Goal: Complete application form

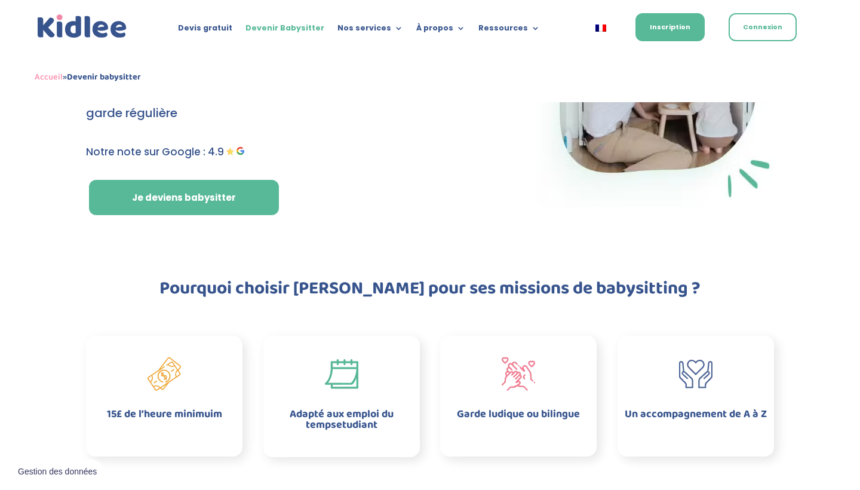
scroll to position [164, 0]
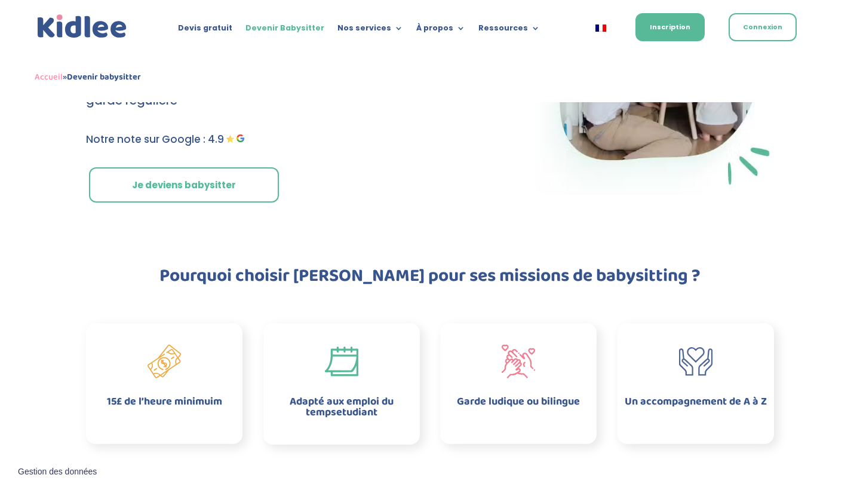
click at [235, 182] on link "Je deviens babysitter" at bounding box center [184, 185] width 190 height 36
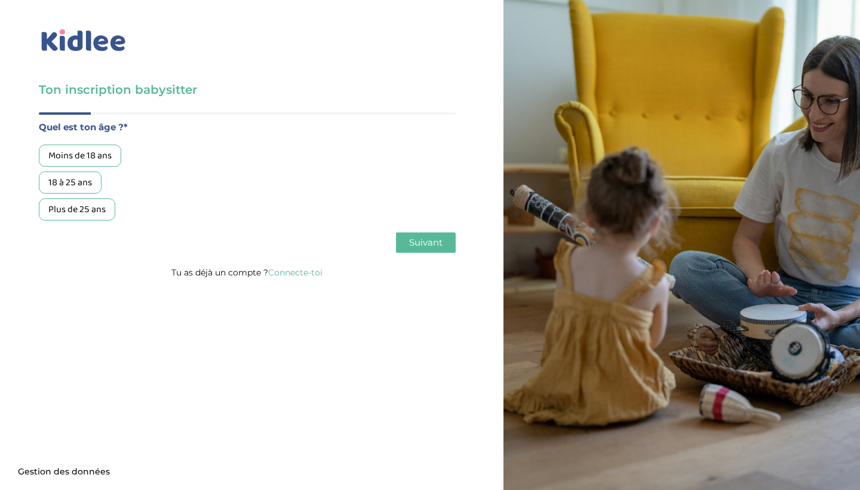
click at [88, 182] on div "18 à 25 ans" at bounding box center [70, 182] width 63 height 22
click at [418, 246] on span "Suivant" at bounding box center [425, 241] width 33 height 11
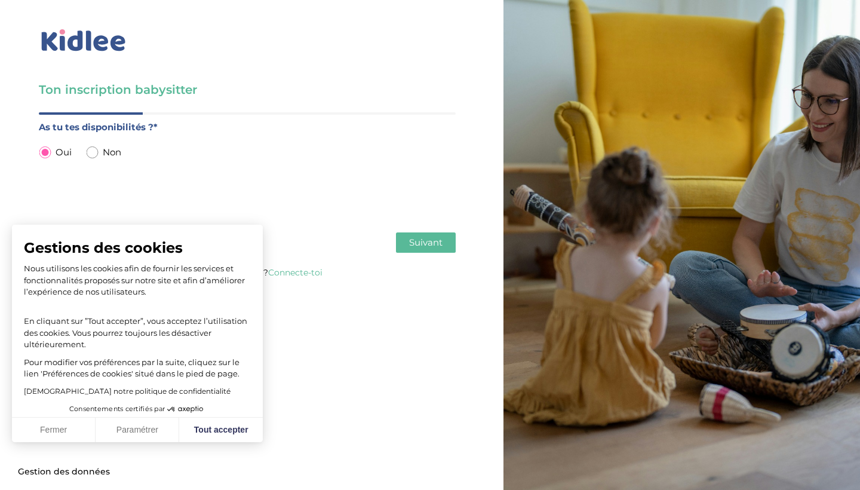
click at [423, 243] on span "Suivant" at bounding box center [425, 241] width 33 height 11
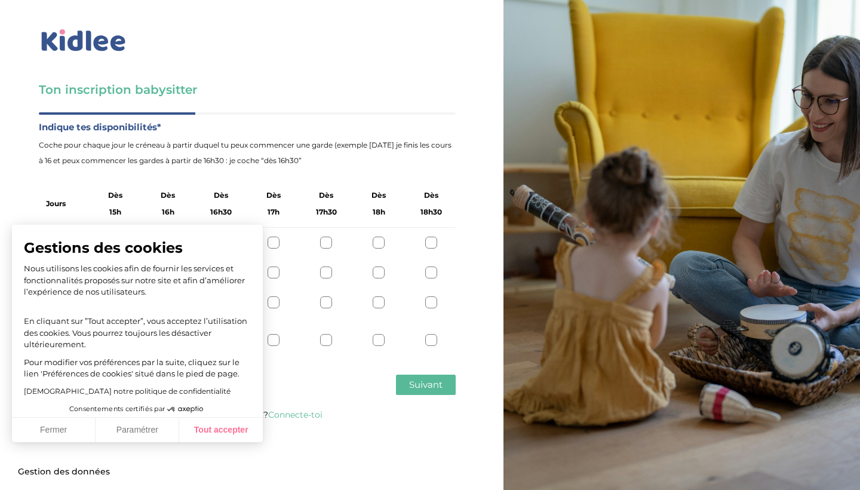
click at [216, 434] on button "Tout accepter" at bounding box center [221, 429] width 84 height 25
checkbox input "true"
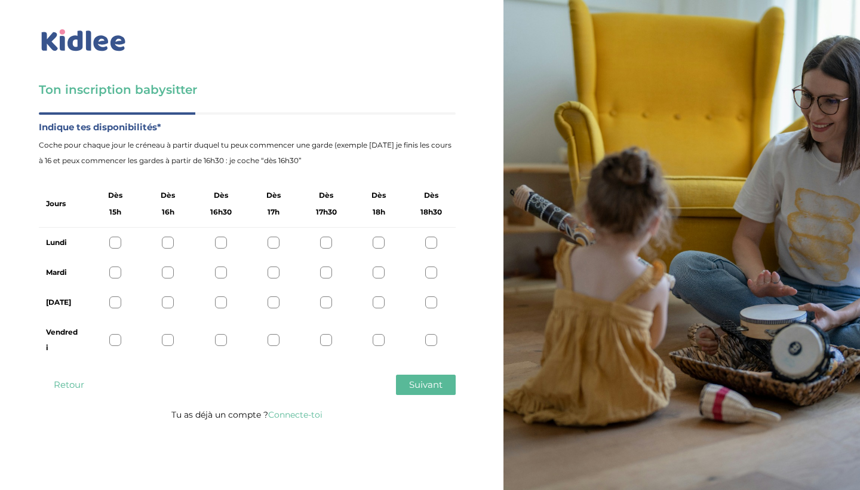
click at [431, 240] on div at bounding box center [431, 242] width 12 height 12
click at [434, 272] on div at bounding box center [431, 272] width 12 height 12
click at [432, 303] on div at bounding box center [431, 302] width 12 height 12
click at [420, 385] on span "Suivant" at bounding box center [425, 384] width 33 height 11
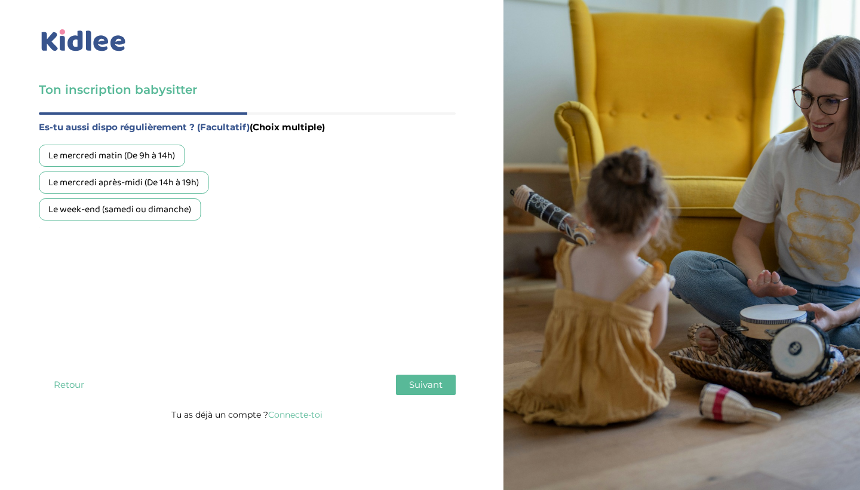
click at [410, 382] on span "Suivant" at bounding box center [425, 384] width 33 height 11
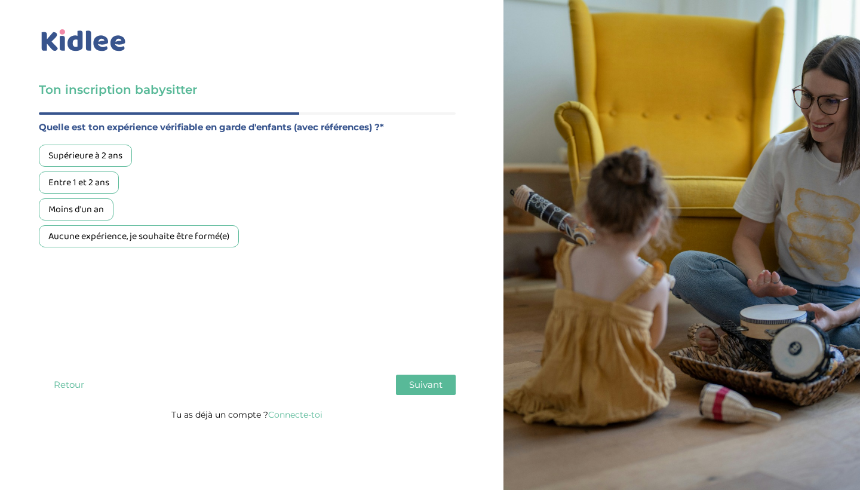
click at [64, 214] on div "Moins d'un an" at bounding box center [76, 209] width 75 height 22
click at [417, 383] on span "Suivant" at bounding box center [425, 384] width 33 height 11
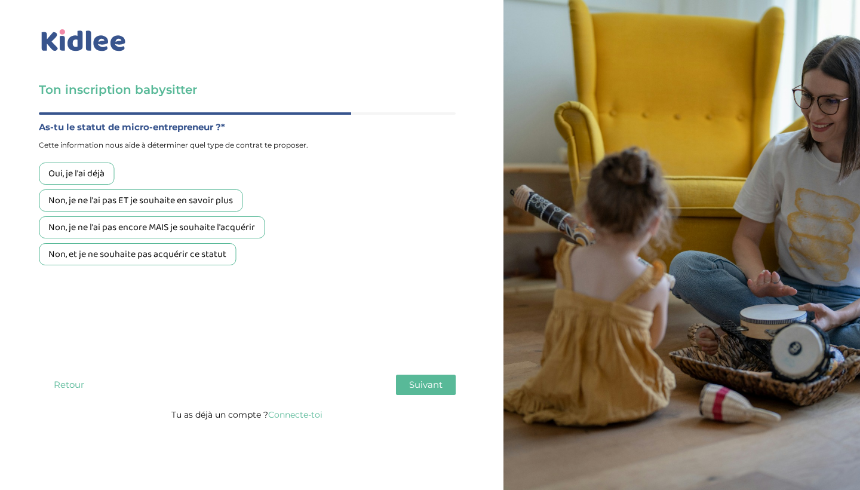
click at [136, 262] on div "Non, et je ne souhaite pas acquérir ce statut" at bounding box center [137, 254] width 197 height 22
click at [406, 386] on button "Suivant" at bounding box center [426, 384] width 60 height 20
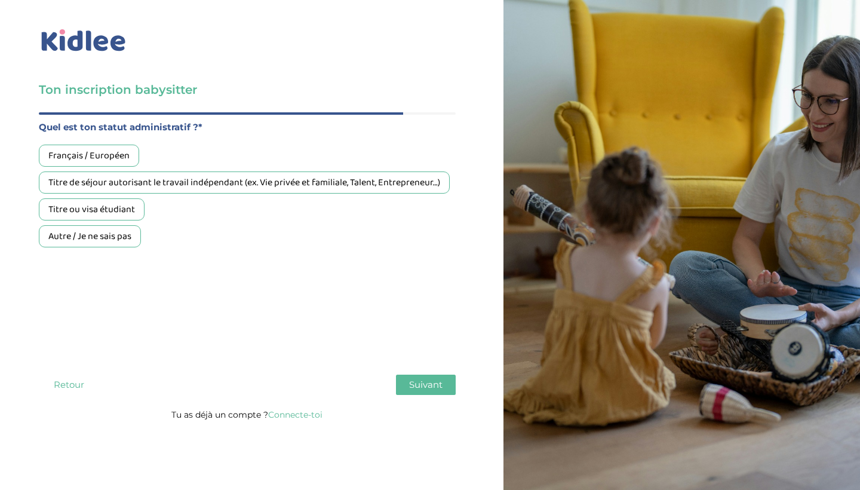
click at [107, 148] on div "Français / Européen" at bounding box center [89, 156] width 100 height 22
click at [423, 390] on span "Suivant" at bounding box center [425, 384] width 33 height 11
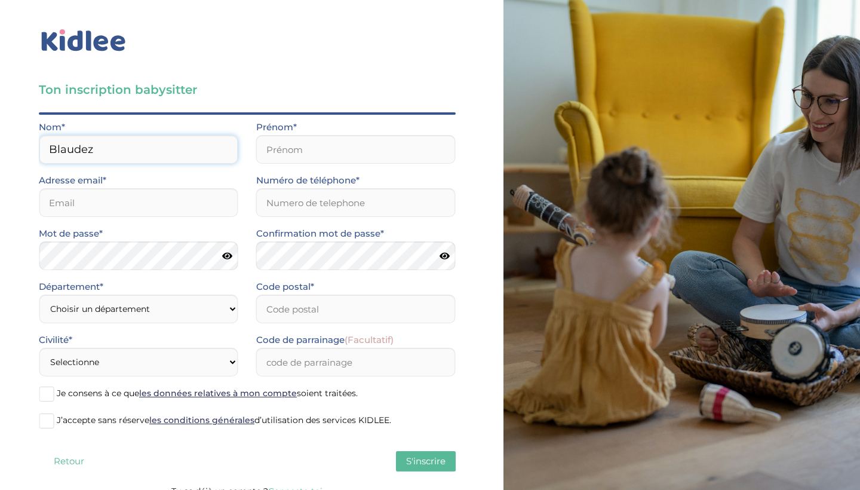
type input "Blaudez"
type input "Lou"
type input "lou.blaudez@laposte.net"
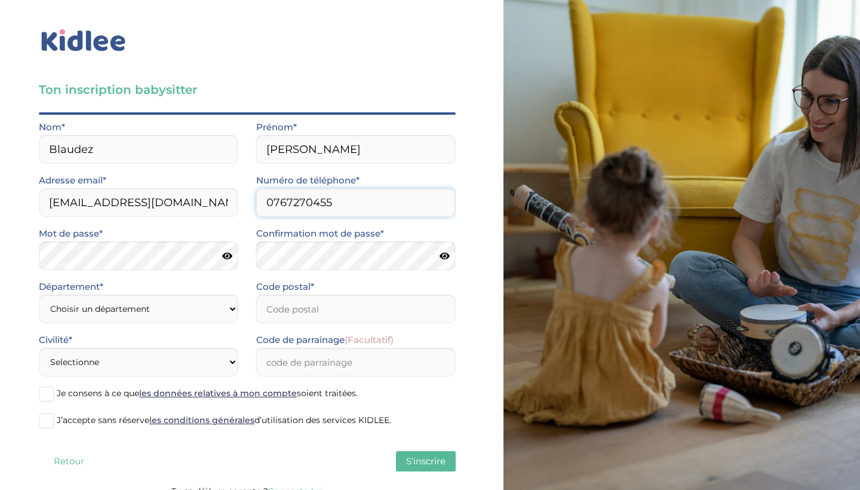
type input "0767270455"
select select "0"
click at [305, 310] on input "Code postal*" at bounding box center [355, 308] width 199 height 29
type input "54000"
click at [282, 363] on input "Code de parrainage (Facultatif)" at bounding box center [355, 362] width 199 height 29
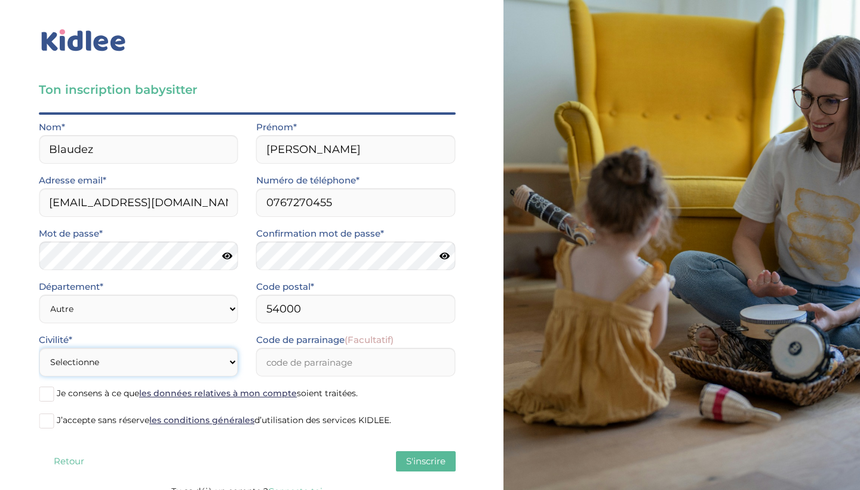
select select "1"
click at [109, 389] on span "Je consens à ce que les données relatives à mon compte soient traitées." at bounding box center [207, 393] width 301 height 11
click at [0, 0] on input "Je consens à ce que les données relatives à mon compte soient traitées." at bounding box center [0, 0] width 0 height 0
click at [109, 415] on span "J’accepte sans réserve les conditions générales d’utilisation des services KIDL…" at bounding box center [224, 419] width 334 height 11
click at [0, 0] on input "J’accepte sans réserve les conditions générales d’utilisation des services KIDL…" at bounding box center [0, 0] width 0 height 0
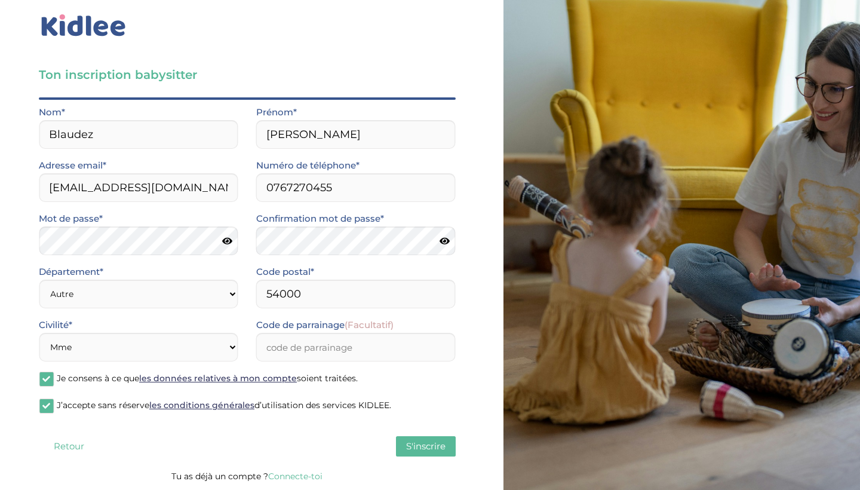
scroll to position [15, 0]
click at [417, 447] on span "S'inscrire" at bounding box center [425, 445] width 39 height 11
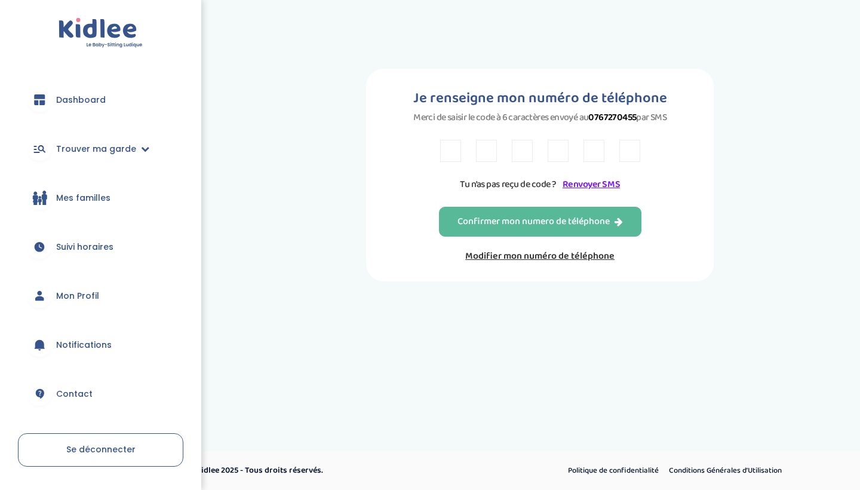
click at [446, 156] on input "text" at bounding box center [450, 151] width 21 height 22
type input "X"
type input "V"
type input "R"
type input "T"
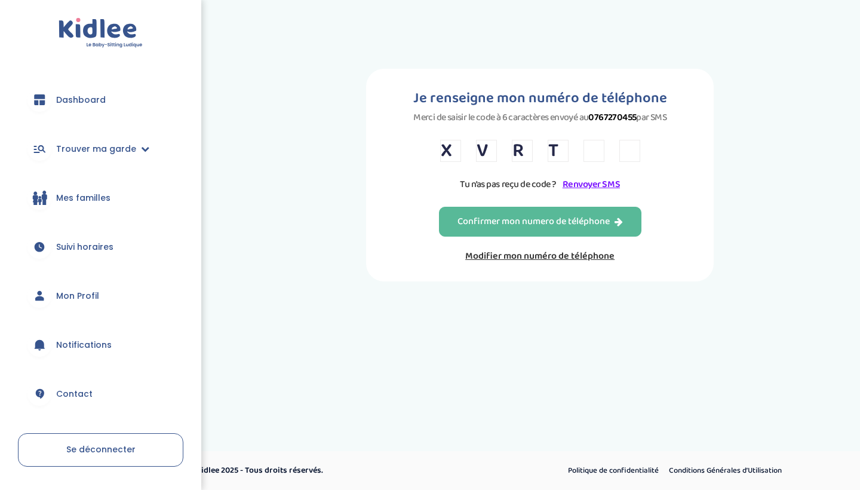
type input "R"
type input "C"
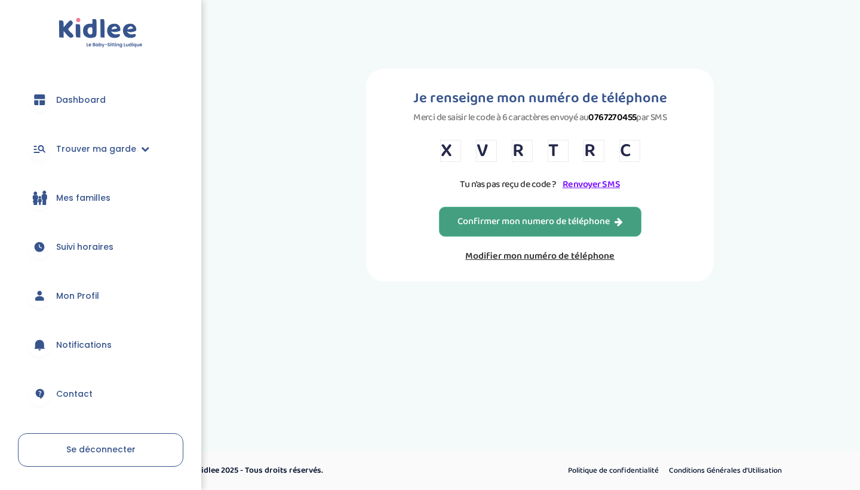
click at [471, 236] on button "Confirmer mon numero de téléphone" at bounding box center [540, 222] width 202 height 30
